Goal: Task Accomplishment & Management: Complete application form

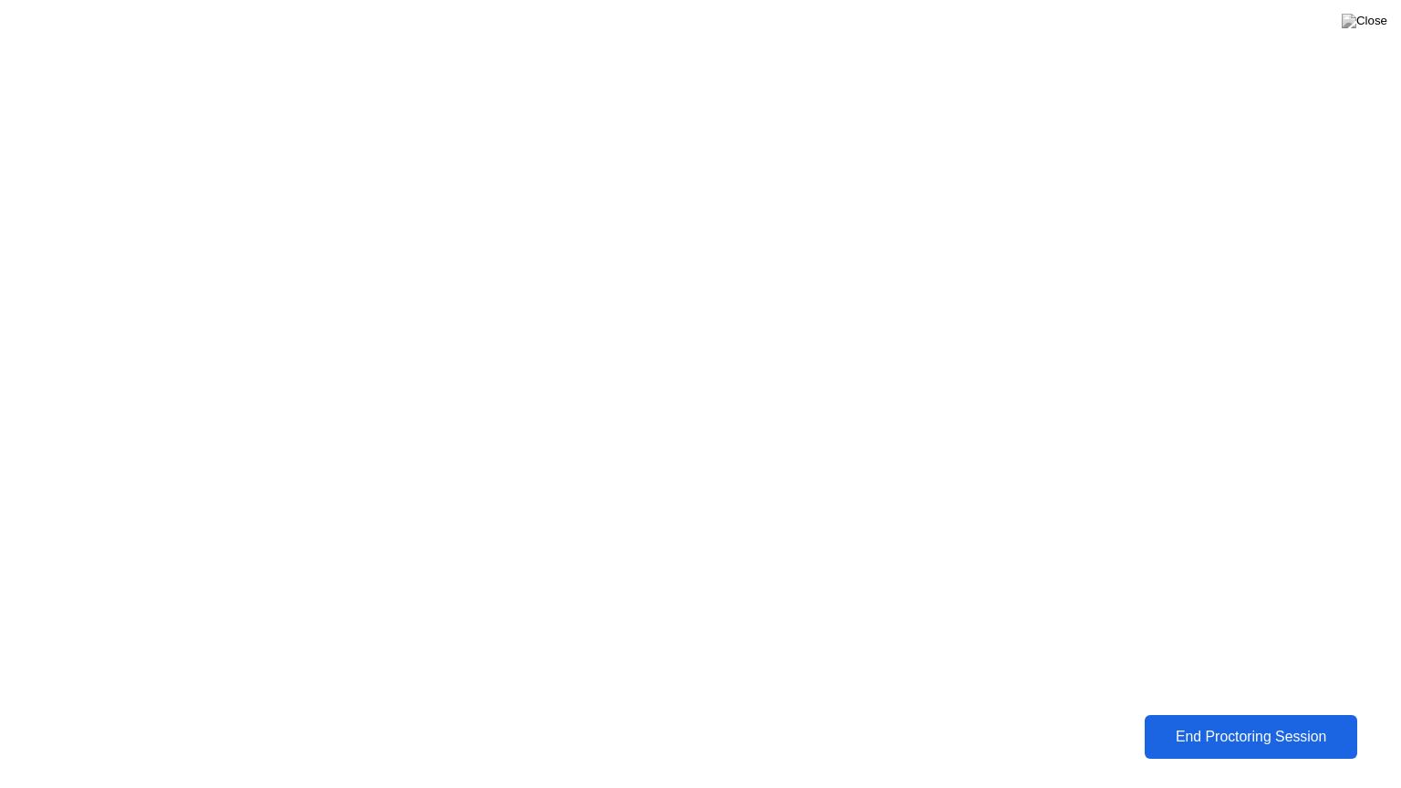
click at [1186, 741] on div "End Proctoring Session" at bounding box center [1251, 737] width 202 height 16
